Goal: Task Accomplishment & Management: Complete application form

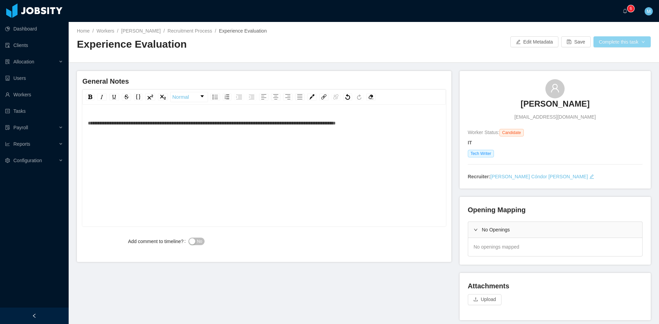
click at [627, 40] on button "Complete this task" at bounding box center [621, 41] width 57 height 11
click at [605, 58] on button "Save Evaluation" at bounding box center [617, 57] width 53 height 11
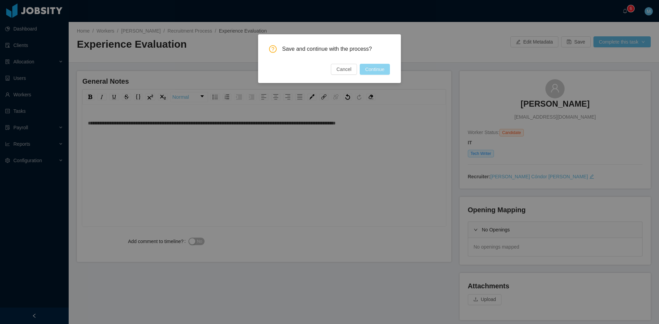
click at [377, 70] on button "Continue" at bounding box center [375, 69] width 30 height 11
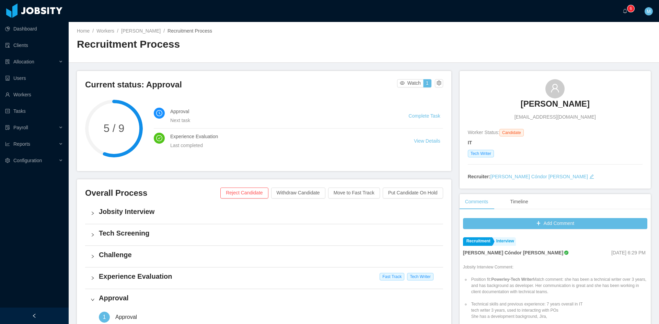
scroll to position [175, 0]
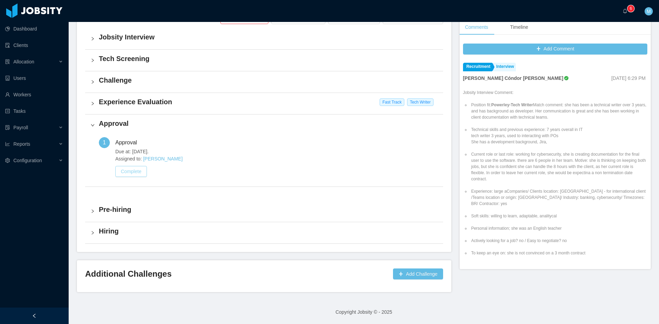
click at [134, 168] on button "Complete" at bounding box center [131, 171] width 32 height 11
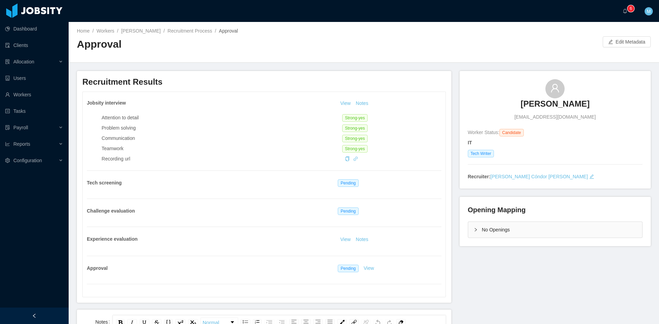
scroll to position [172, 0]
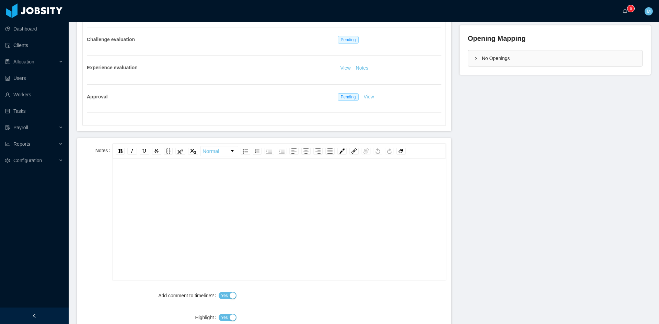
click at [182, 211] on div "rdw-editor" at bounding box center [279, 231] width 322 height 120
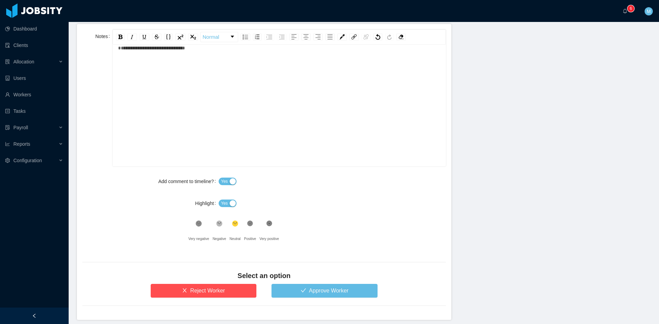
scroll to position [314, 0]
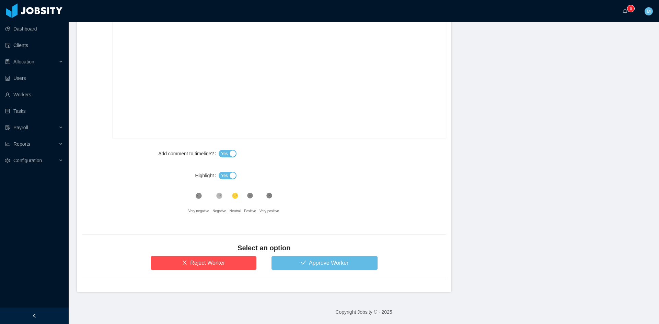
click at [225, 175] on span "Yes" at bounding box center [224, 175] width 7 height 7
click at [296, 257] on button "Approve Worker" at bounding box center [324, 263] width 106 height 14
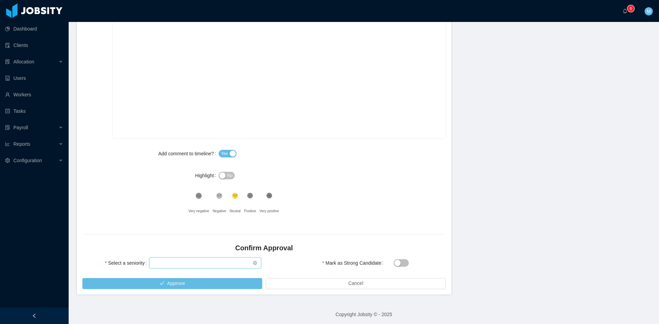
click at [197, 266] on div "Select seniority" at bounding box center [202, 263] width 99 height 10
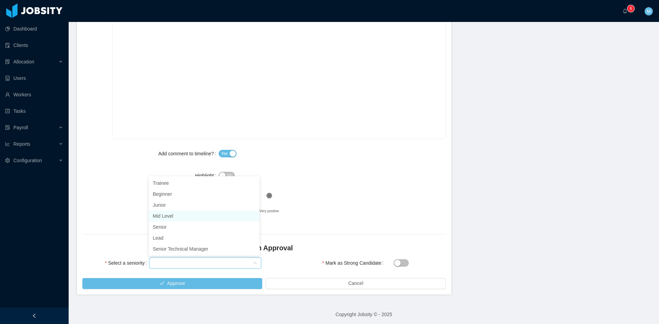
click at [158, 215] on li "Mid Level" at bounding box center [204, 216] width 111 height 11
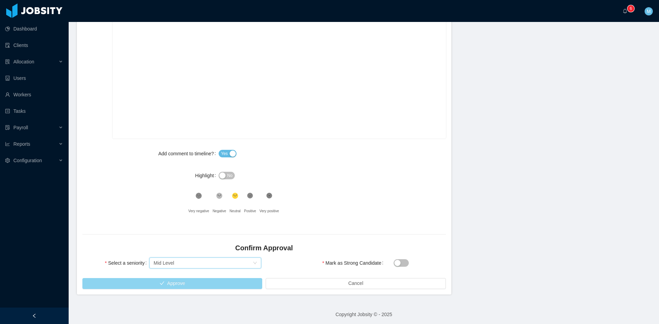
click at [179, 283] on button "Approve" at bounding box center [172, 283] width 180 height 11
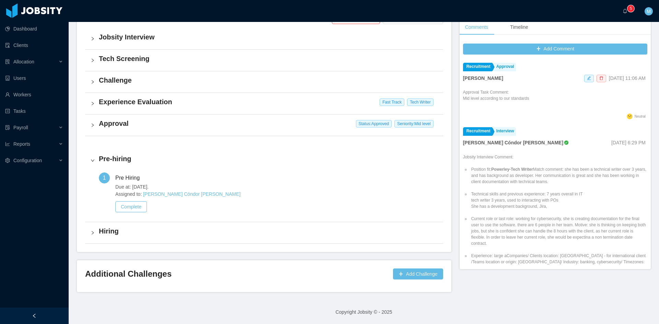
scroll to position [172, 0]
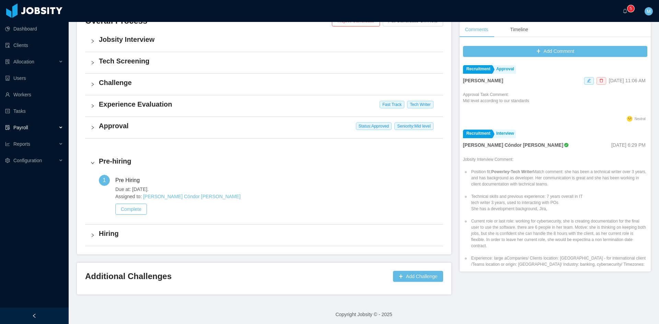
click at [36, 125] on div "Payroll" at bounding box center [34, 128] width 69 height 14
click at [52, 129] on div "Payroll" at bounding box center [34, 128] width 69 height 14
click at [53, 155] on div "Reports" at bounding box center [34, 161] width 69 height 14
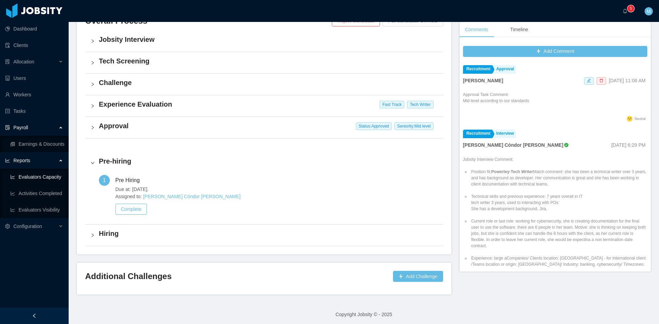
click at [56, 174] on link "Evaluators Capacity" at bounding box center [36, 177] width 53 height 14
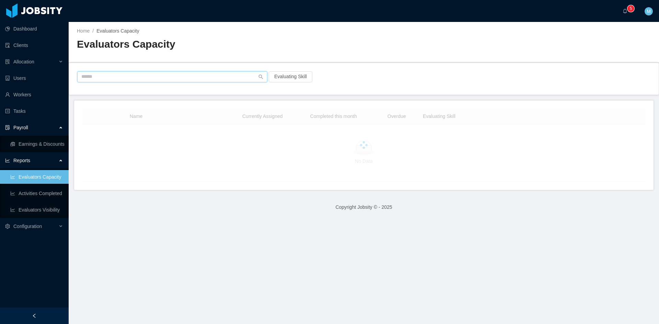
click at [149, 79] on input "text" at bounding box center [172, 76] width 190 height 11
paste input "**********"
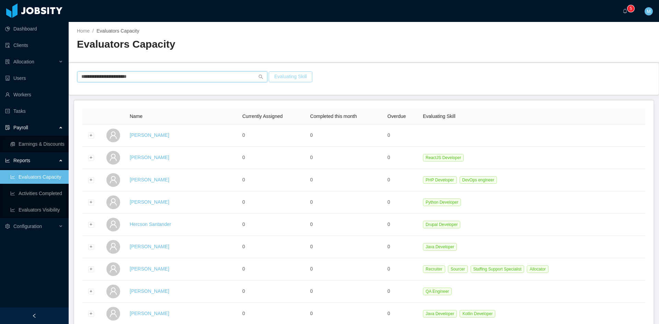
type input "**********"
click at [284, 75] on button "Evaluating Skill" at bounding box center [291, 76] width 44 height 11
click at [259, 110] on div "Select Job Titles" at bounding box center [287, 107] width 92 height 7
click at [207, 93] on div "**********" at bounding box center [364, 79] width 590 height 32
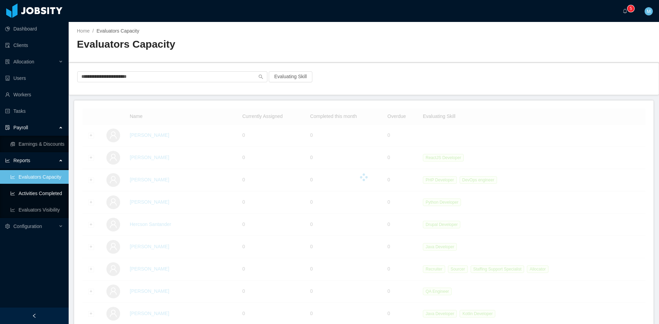
click at [33, 195] on link "Activities Completed" at bounding box center [36, 194] width 53 height 14
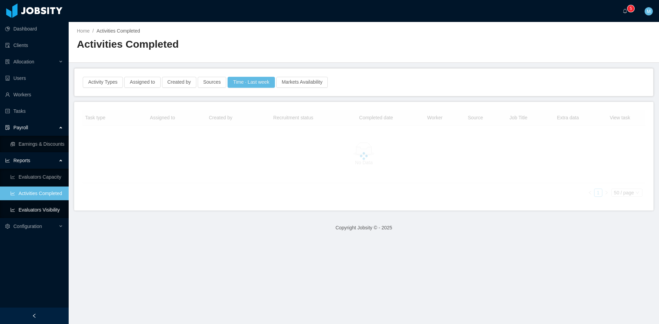
click at [37, 208] on link "Evaluators Visibility" at bounding box center [36, 210] width 53 height 14
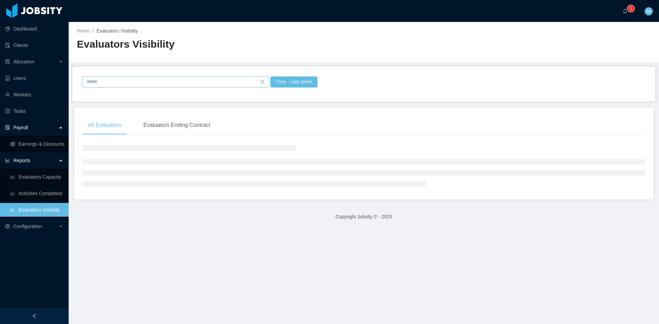
click at [132, 80] on input "text" at bounding box center [175, 82] width 187 height 11
paste input "**********"
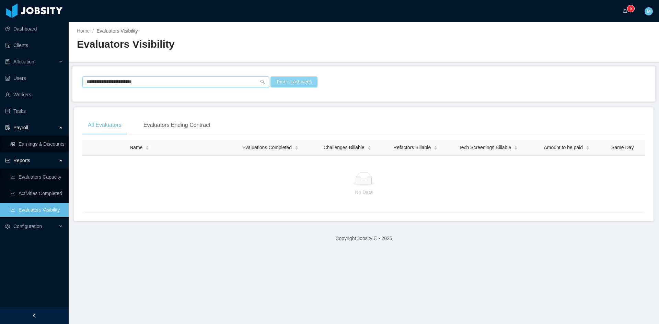
type input "**********"
click at [291, 82] on button "Time · Last week" at bounding box center [293, 82] width 47 height 11
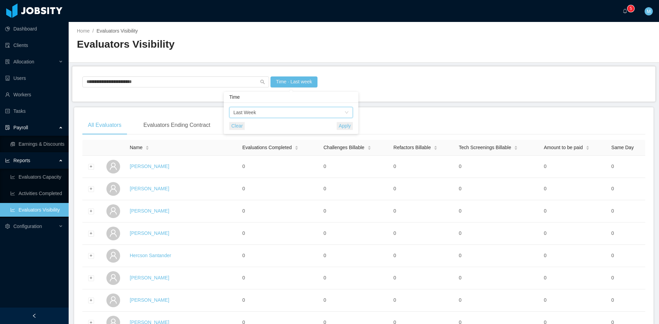
click at [264, 112] on div "Time Last Week" at bounding box center [288, 112] width 111 height 10
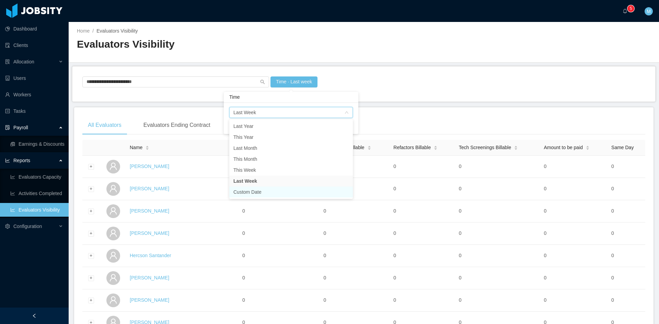
click at [242, 193] on li "Custom Date" at bounding box center [291, 192] width 124 height 11
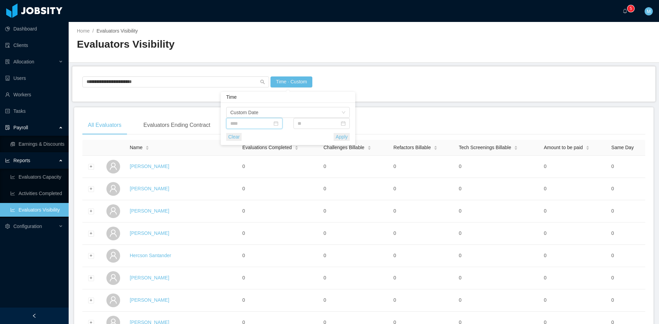
click at [244, 126] on input at bounding box center [254, 123] width 56 height 11
click at [241, 134] on link at bounding box center [239, 136] width 6 height 14
click at [297, 180] on div "15" at bounding box center [299, 181] width 8 height 8
type input "**********"
click at [300, 123] on input at bounding box center [321, 123] width 56 height 11
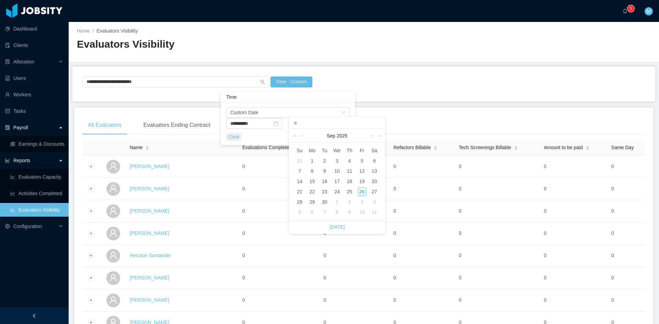
click at [359, 191] on div "26" at bounding box center [362, 192] width 8 height 8
type input "**********"
click at [345, 139] on button "Apply" at bounding box center [342, 137] width 16 height 8
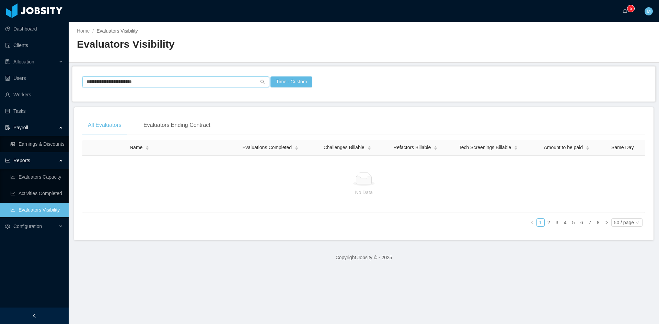
drag, startPoint x: 181, startPoint y: 82, endPoint x: 102, endPoint y: 80, distance: 78.3
click at [102, 80] on input "**********" at bounding box center [175, 82] width 187 height 11
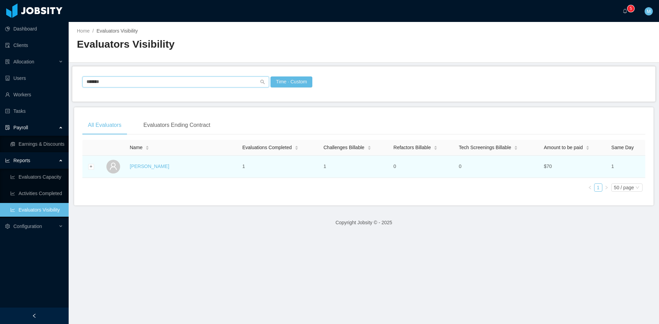
type input "*******"
click at [87, 164] on td at bounding box center [90, 167] width 17 height 22
click at [89, 166] on div "Expand row" at bounding box center [91, 167] width 6 height 6
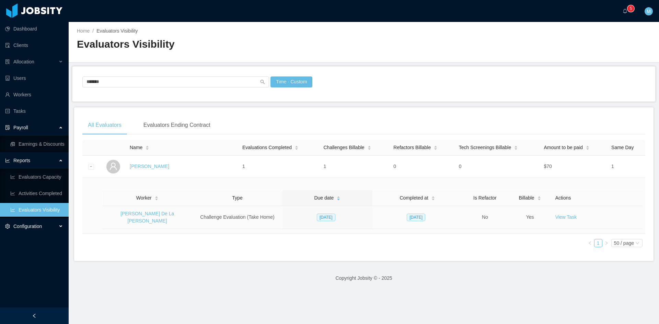
click at [56, 231] on div "Configuration" at bounding box center [34, 227] width 69 height 14
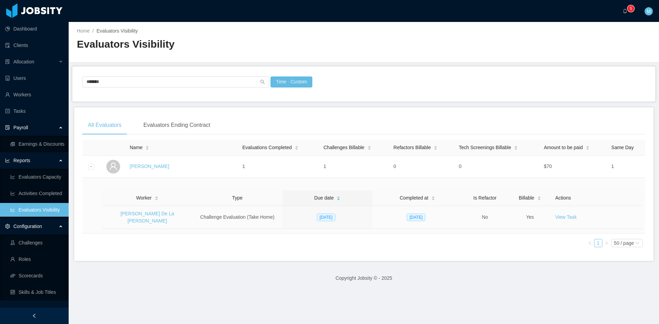
click at [164, 290] on main "Home / Evaluators Visibility / Evaluators Visibility ******* Time · Custom All …" at bounding box center [364, 173] width 590 height 302
click at [279, 85] on button "Time · Custom" at bounding box center [291, 82] width 42 height 11
click at [268, 121] on input "**********" at bounding box center [254, 123] width 56 height 11
click at [239, 135] on link at bounding box center [239, 136] width 6 height 14
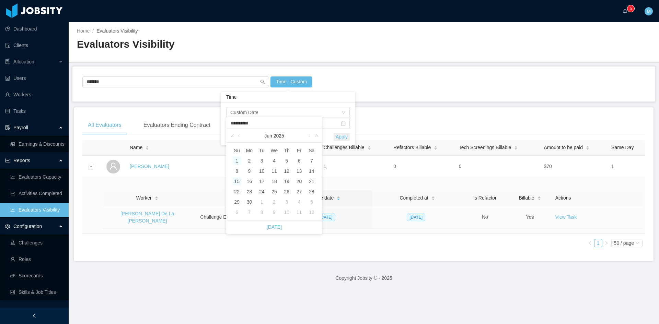
click at [239, 160] on div "1" at bounding box center [237, 161] width 8 height 8
click at [340, 138] on button "Apply" at bounding box center [342, 137] width 16 height 8
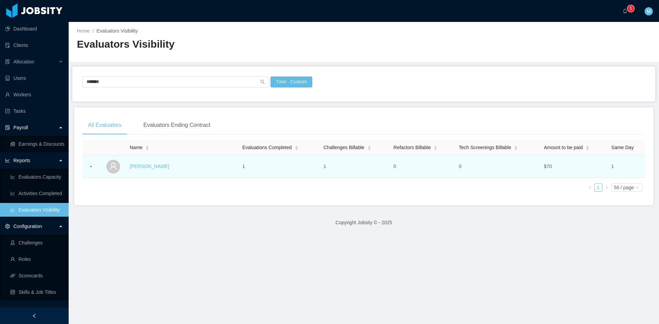
click at [104, 167] on td at bounding box center [113, 167] width 27 height 22
click at [91, 167] on div "Expand row" at bounding box center [91, 167] width 6 height 6
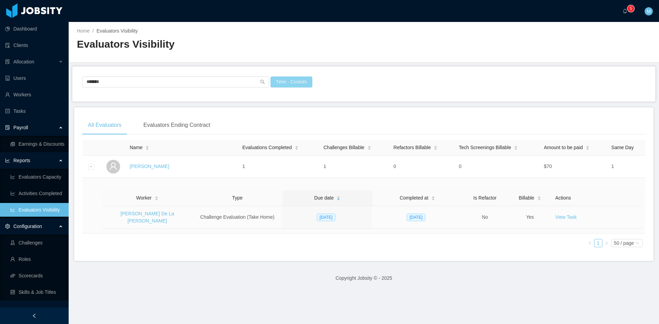
click at [289, 85] on button "Time · Custom" at bounding box center [291, 82] width 42 height 11
click at [264, 124] on input "**********" at bounding box center [254, 123] width 56 height 11
click at [240, 136] on link at bounding box center [239, 136] width 6 height 14
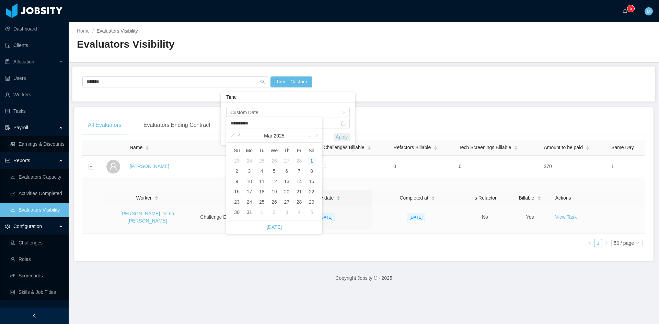
click at [240, 136] on link at bounding box center [239, 136] width 6 height 14
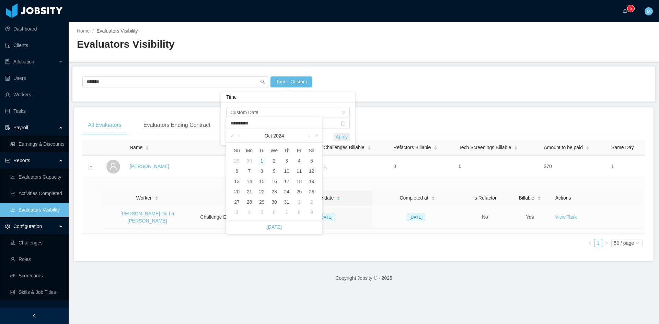
click at [260, 160] on div "1" at bounding box center [262, 161] width 8 height 8
type input "**********"
click at [344, 138] on button "Apply" at bounding box center [342, 137] width 16 height 8
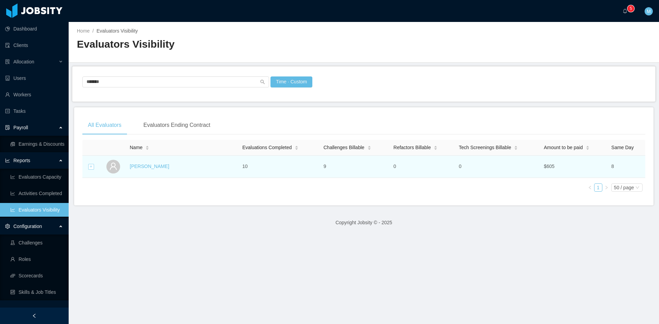
click at [89, 164] on div "Expand row" at bounding box center [91, 167] width 6 height 6
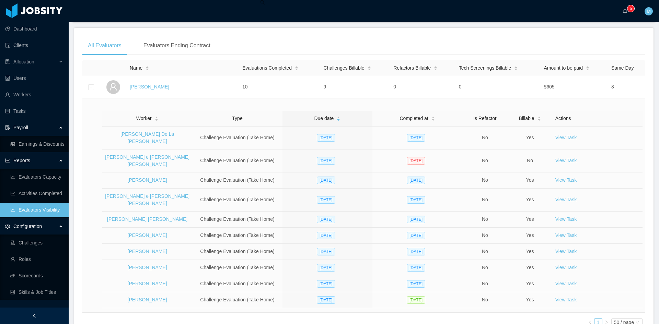
scroll to position [75, 0]
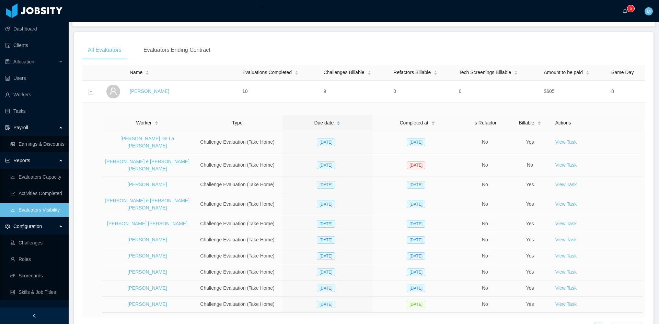
drag, startPoint x: 256, startPoint y: 294, endPoint x: 257, endPoint y: 283, distance: 10.7
click at [265, 316] on div "Name Evaluations Completed Challenges Billable Refactors Billable Tech Screenin…" at bounding box center [363, 201] width 563 height 272
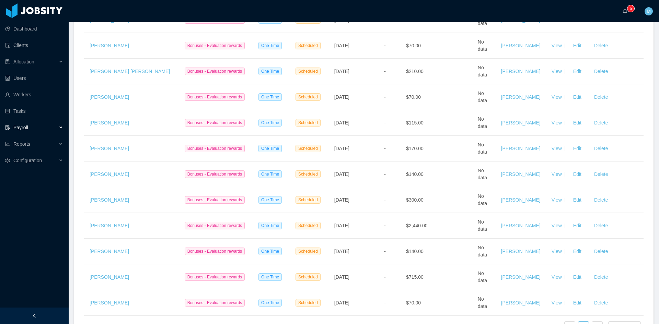
scroll to position [344, 0]
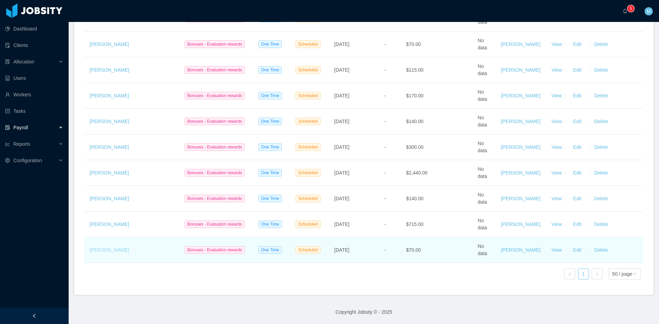
click at [116, 247] on link "[PERSON_NAME]" at bounding box center [109, 249] width 39 height 5
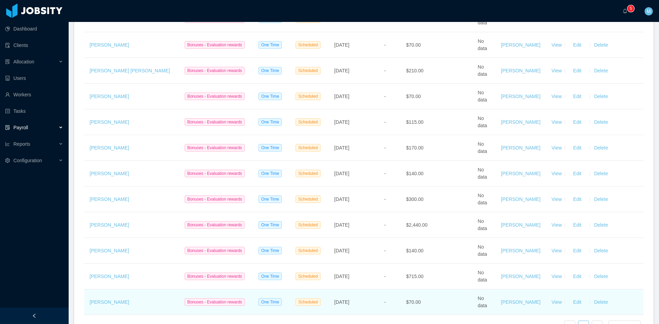
scroll to position [344, 0]
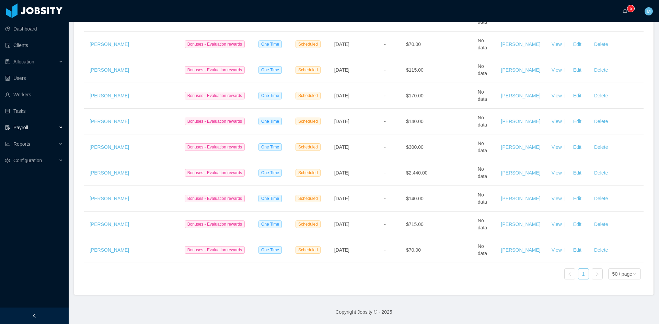
click at [44, 276] on div "Dashboard Clients Allocation Users Workers Tasks Payroll Reports Configuration" at bounding box center [34, 145] width 69 height 291
click at [623, 13] on a=83ded146-cd66-4514-80a8-9a7b1e1b5eb6/Matias%20Marin"] "0 1 2 3 4 5 6 7 8 9 0 1 2 3 4 5 6 7 8 9 0 1 2 3 4 5 6 7 8 9" at bounding box center [627, 11] width 8 height 22
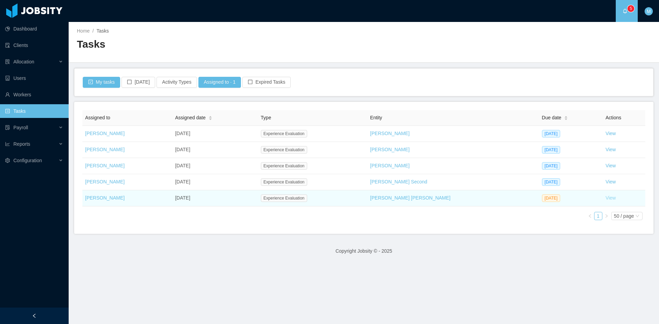
click at [605, 198] on link "View" at bounding box center [610, 197] width 10 height 5
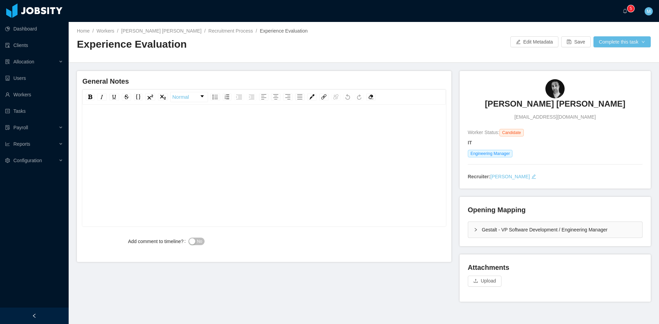
click at [123, 155] on div "rdw-editor" at bounding box center [264, 176] width 353 height 120
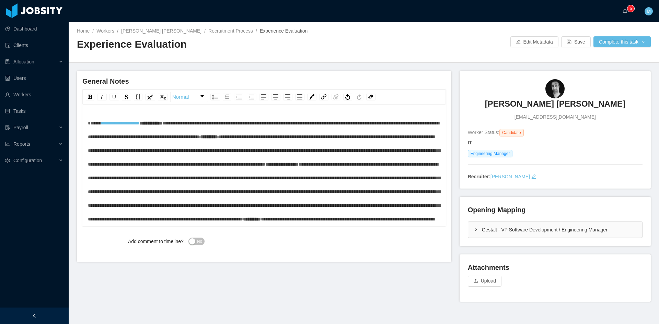
click at [155, 124] on span "**********" at bounding box center [150, 123] width 23 height 5
click at [166, 139] on span "**********" at bounding box center [158, 137] width 18 height 5
click at [96, 115] on div "**********" at bounding box center [263, 166] width 363 height 120
click at [97, 121] on span "**********" at bounding box center [99, 123] width 23 height 5
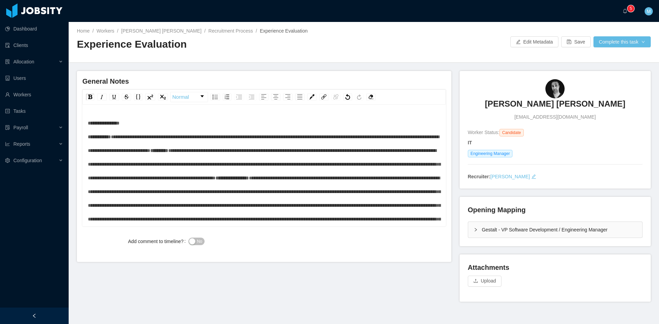
click at [199, 242] on span "No" at bounding box center [199, 241] width 5 height 7
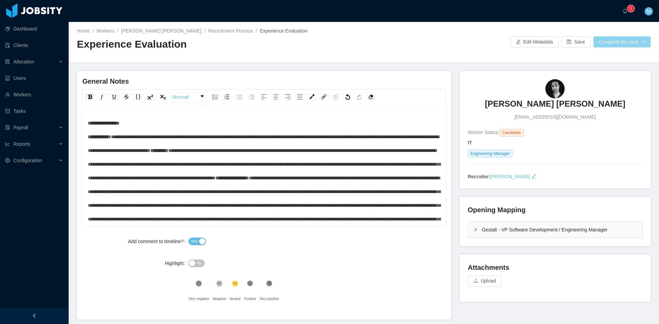
click at [610, 47] on div "Home / Workers / [PERSON_NAME] [PERSON_NAME] / Recruitment Process / Experience…" at bounding box center [364, 42] width 590 height 41
click at [610, 48] on div "Home / Workers / [PERSON_NAME] [PERSON_NAME] / Recruitment Process / Experience…" at bounding box center [364, 42] width 590 height 41
click at [610, 43] on button "Complete this task" at bounding box center [621, 41] width 57 height 11
click at [609, 54] on button "Save Evaluation" at bounding box center [617, 57] width 53 height 11
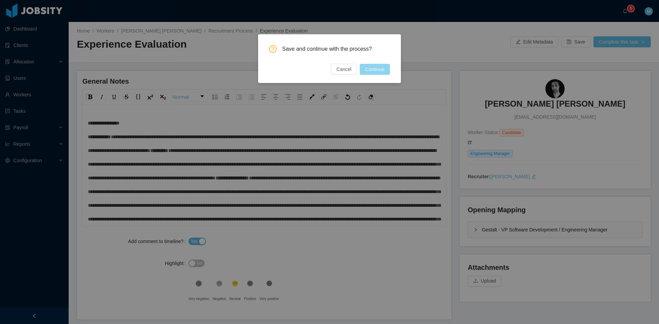
click at [378, 71] on button "Continue" at bounding box center [375, 69] width 30 height 11
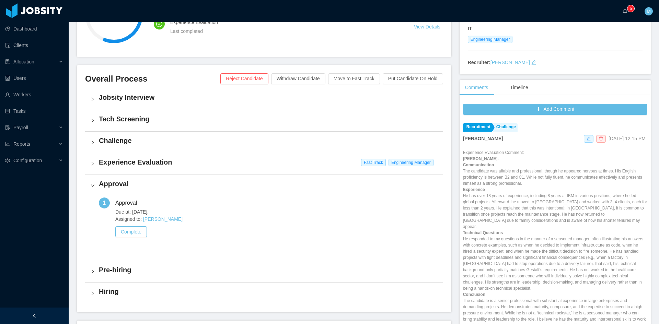
scroll to position [172, 0]
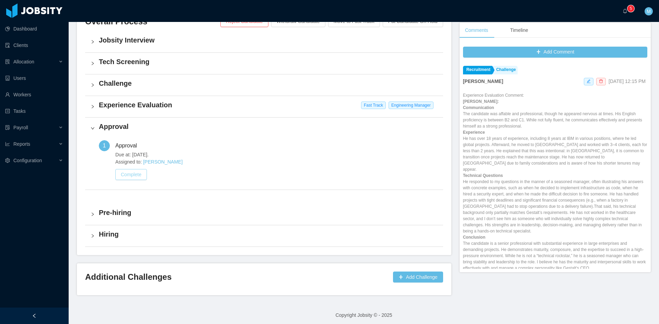
click at [134, 171] on button "Complete" at bounding box center [131, 174] width 32 height 11
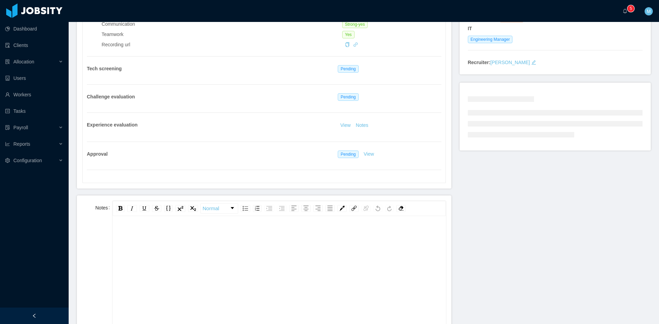
scroll to position [172, 0]
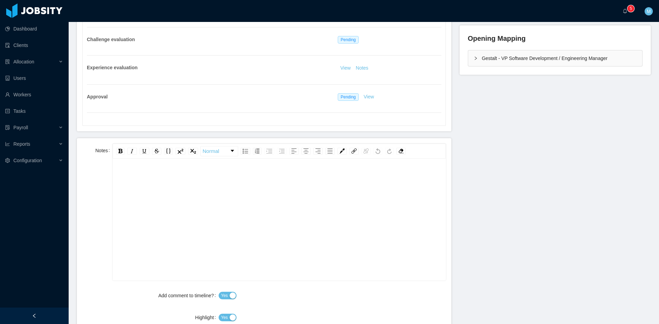
click at [156, 222] on div "rdw-editor" at bounding box center [279, 231] width 322 height 120
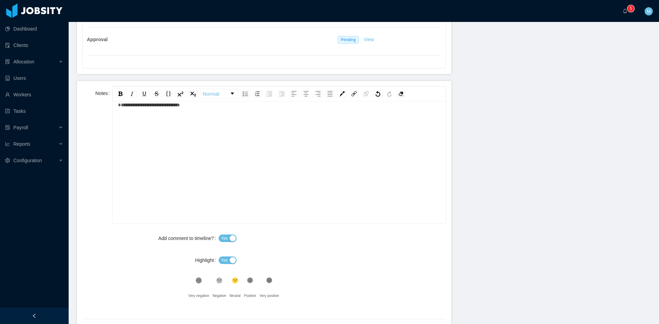
scroll to position [286, 0]
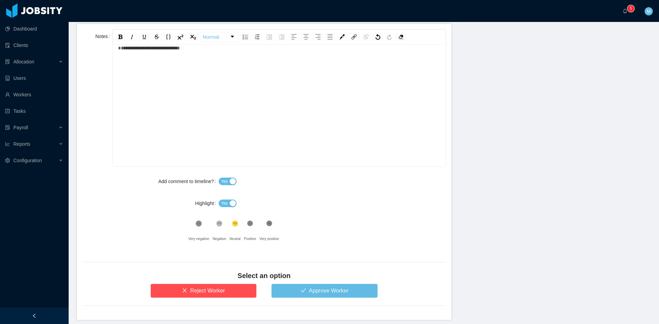
click at [219, 205] on button "Yes" at bounding box center [228, 204] width 18 height 8
click at [249, 225] on icon at bounding box center [250, 224] width 6 height 6
click at [300, 287] on button "Approve Worker" at bounding box center [324, 291] width 106 height 14
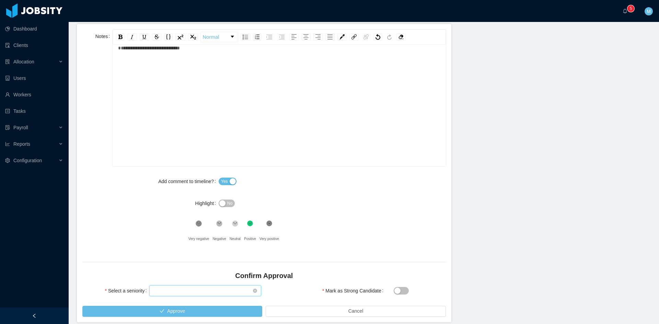
click at [220, 293] on div "Select seniority" at bounding box center [202, 291] width 99 height 10
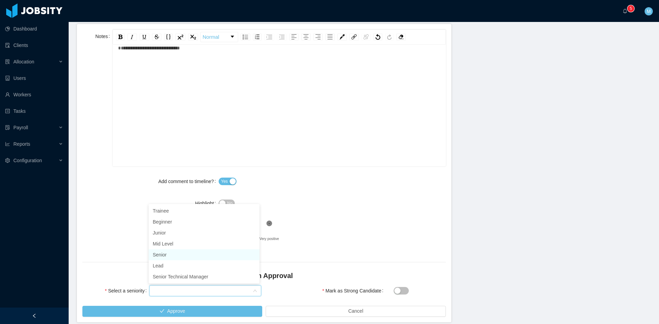
click at [175, 255] on li "Senior" at bounding box center [204, 254] width 111 height 11
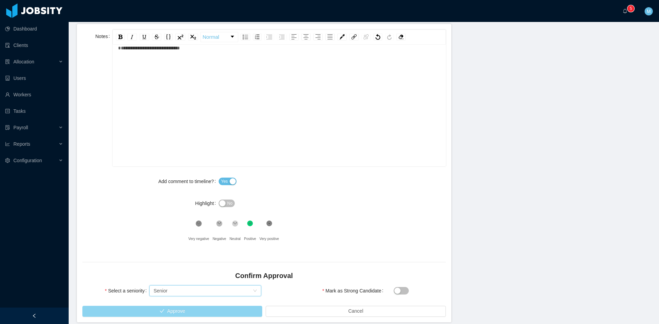
click at [194, 311] on button "Approve" at bounding box center [172, 311] width 180 height 11
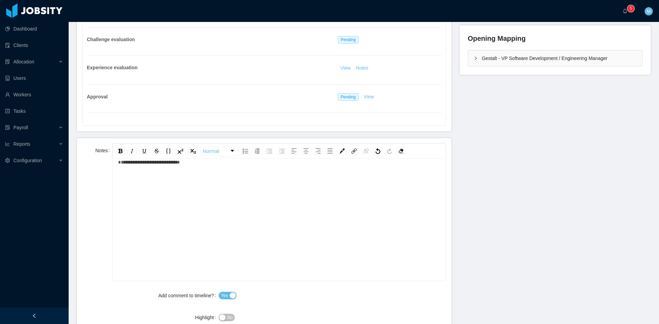
scroll to position [114, 0]
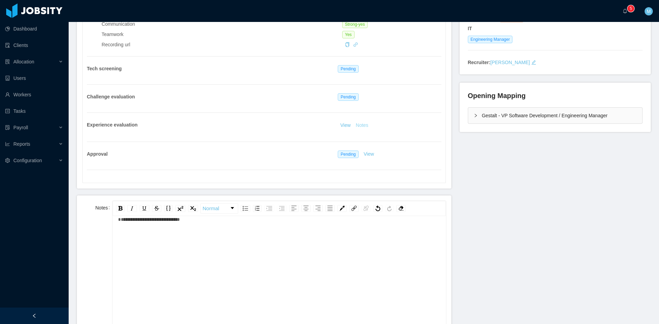
click at [357, 127] on button "Notes" at bounding box center [362, 125] width 18 height 8
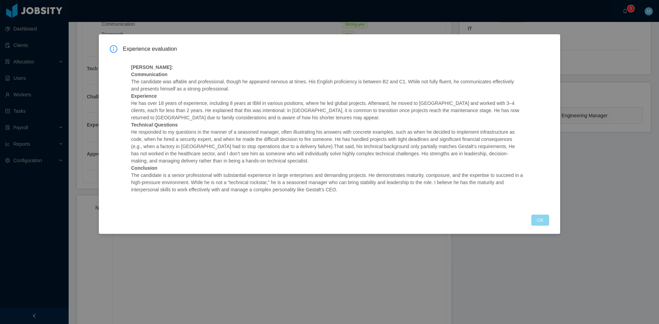
click at [538, 217] on button "OK" at bounding box center [540, 220] width 18 height 11
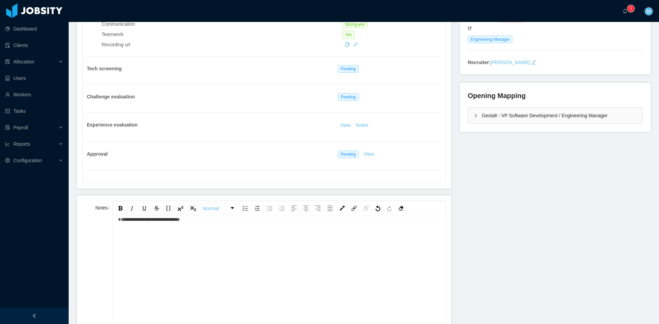
click at [469, 119] on div "Gestalt - VP Software Development / Engineering Manager" at bounding box center [555, 116] width 174 height 16
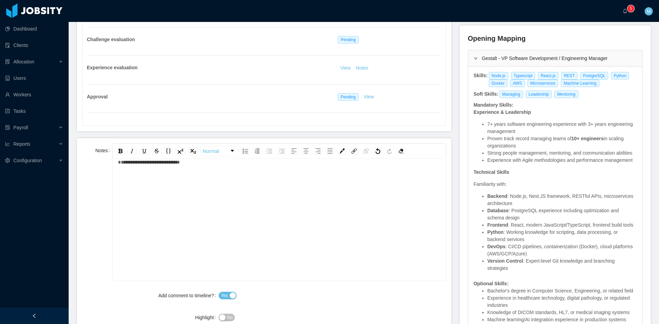
scroll to position [229, 0]
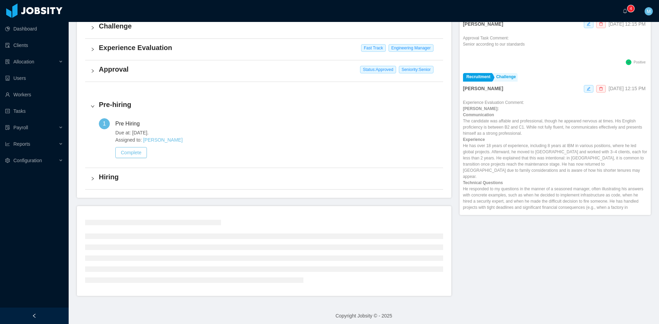
scroll to position [175, 0]
